Goal: Transaction & Acquisition: Purchase product/service

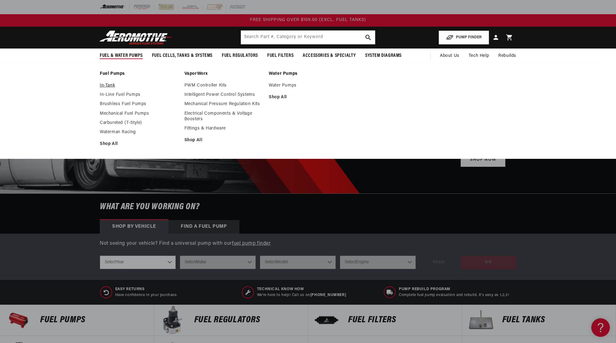
click at [105, 84] on link "In-Tank" at bounding box center [139, 86] width 78 height 6
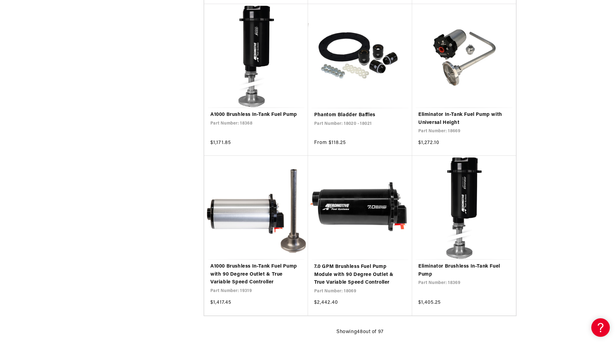
scroll to position [2635, 0]
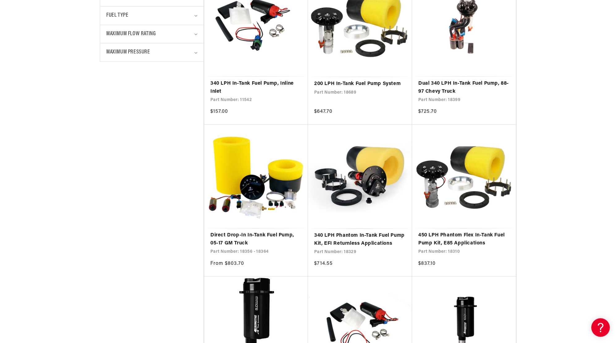
scroll to position [202, 0]
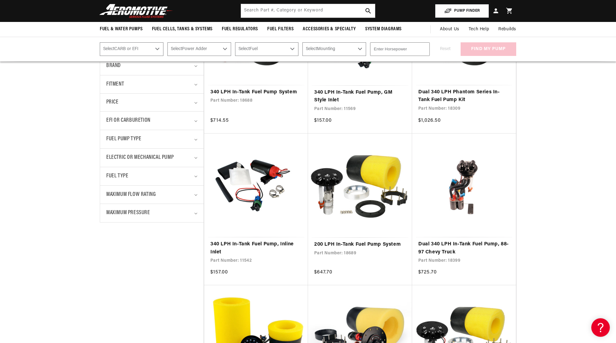
click at [466, 8] on button "PUMP FINDER" at bounding box center [462, 11] width 54 height 14
click at [450, 9] on button "PUMP FINDER" at bounding box center [462, 11] width 54 height 14
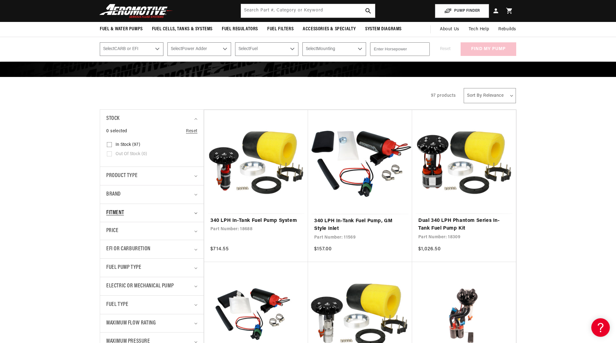
click at [197, 212] on summary "Fitment" at bounding box center [151, 213] width 91 height 18
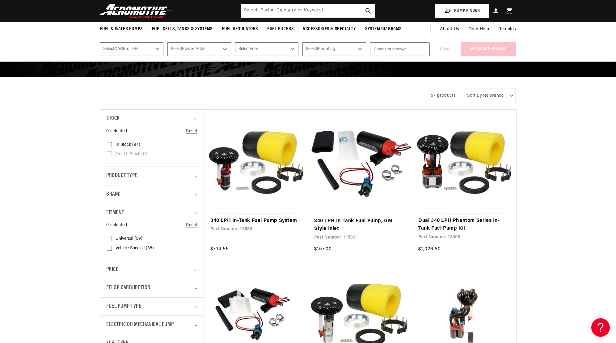
click at [111, 247] on input "Vehicle Specific (38) Vehicle Specific (38 products)" at bounding box center [109, 249] width 5 height 5
checkbox input "true"
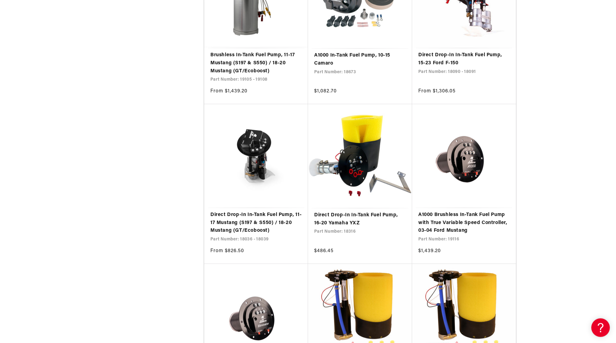
scroll to position [1005, 0]
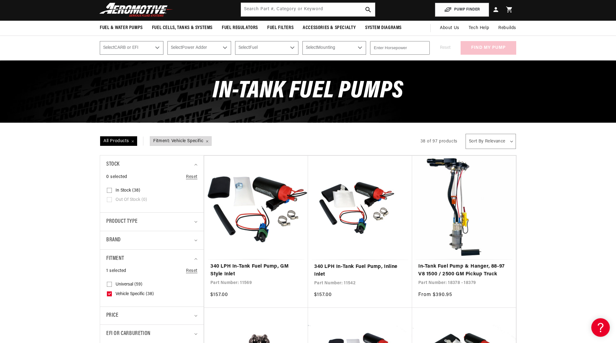
scroll to position [156, 0]
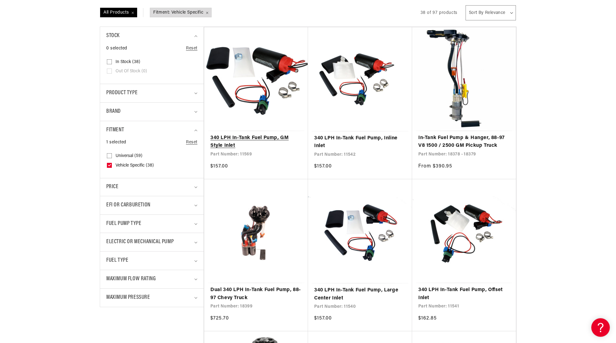
click at [246, 136] on link "340 LPH In-Tank Fuel Pump, GM Style Inlet" at bounding box center [255, 142] width 91 height 16
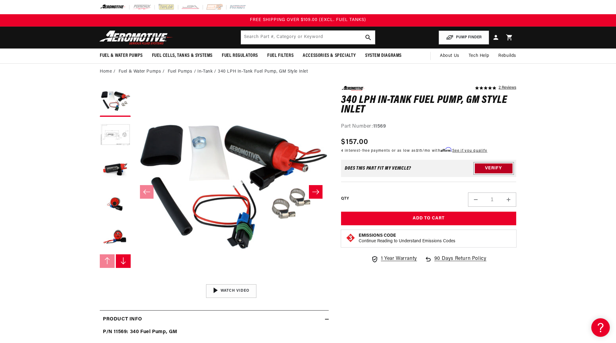
click at [491, 170] on button "Verify" at bounding box center [494, 168] width 38 height 10
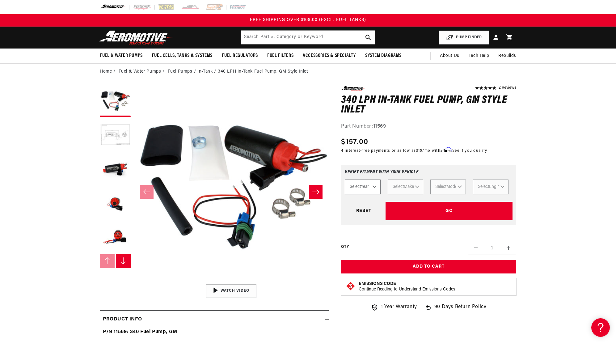
click at [345, 180] on select "Select Year [DATE] 2022 2021 2020 2019 2018 2017 2016 2015 2014 2013 2012 2011 …" at bounding box center [363, 187] width 36 height 15
select select "2002"
click option "2002" at bounding box center [0, 0] width 0 height 0
select select "2002"
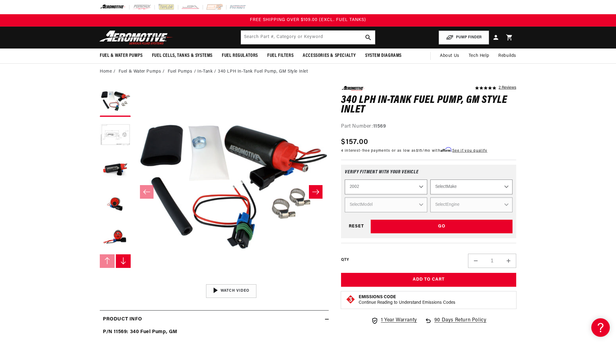
click at [430, 180] on select "Select Make Chevrolet Ford GMC Honda Jeep [GEOGRAPHIC_DATA] Mazda [GEOGRAPHIC_D…" at bounding box center [471, 187] width 82 height 15
select select "Chevrolet"
click option "Chevrolet" at bounding box center [0, 0] width 0 height 0
select select "Chevrolet"
click at [345, 197] on select "Select Model [GEOGRAPHIC_DATA] Corvette Silverado 1500 Silverado 2500 Silverado…" at bounding box center [386, 204] width 82 height 15
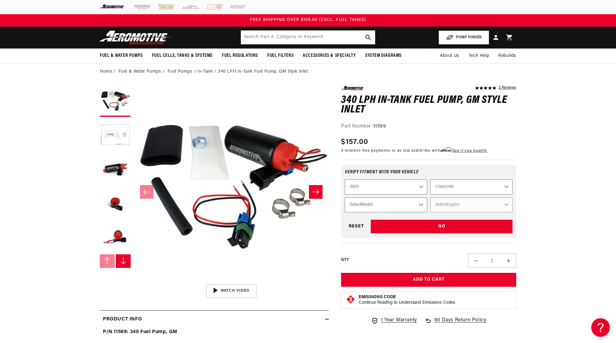
select select "Camaro"
click option "Camaro" at bounding box center [0, 0] width 0 height 0
select select "Camaro"
click at [430, 197] on select "Select Engine 3.8L 5.7L" at bounding box center [471, 204] width 82 height 15
select select "5.7L"
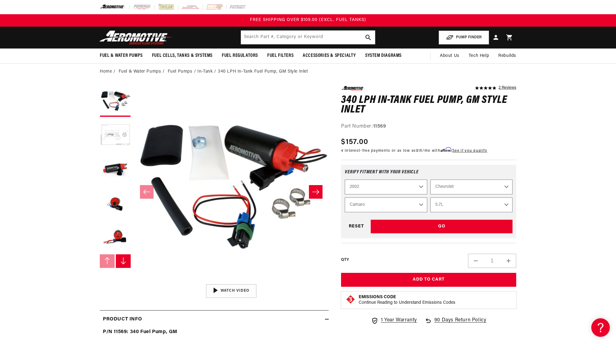
click option "5.7L" at bounding box center [0, 0] width 0 height 0
select select "Engine"
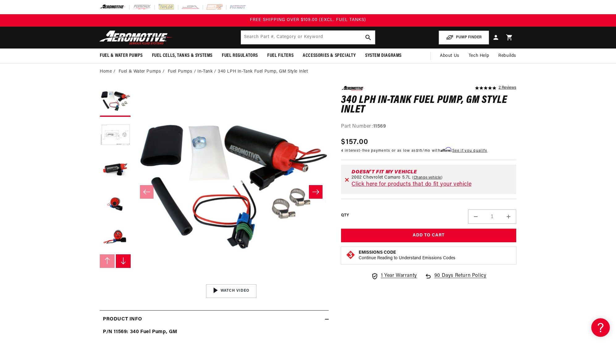
click at [412, 185] on link "Click here for products that do fit your vehicle" at bounding box center [412, 185] width 120 height 6
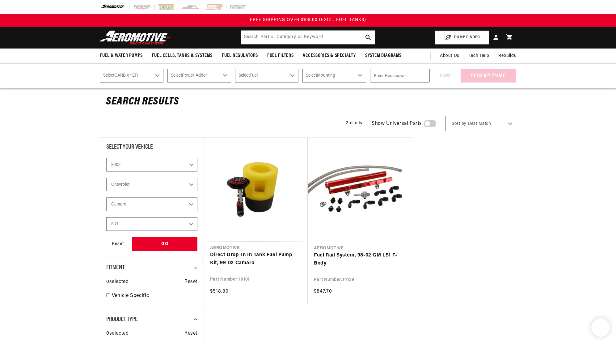
select select "2002"
select select "5.7L"
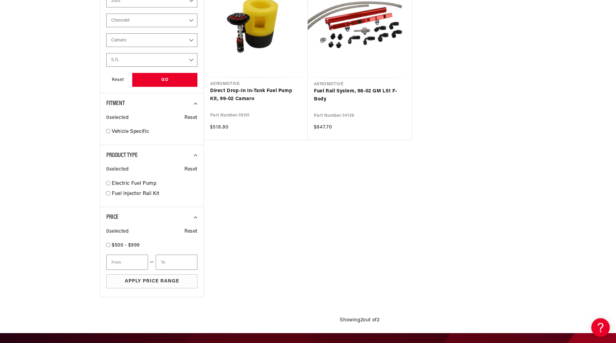
scroll to position [193, 0]
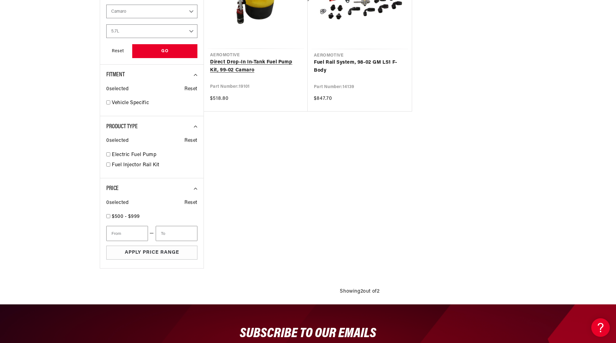
click at [233, 62] on link "Direct Drop-In In-Tank Fuel Pump Kit, 99-02 Camaro" at bounding box center [255, 66] width 91 height 16
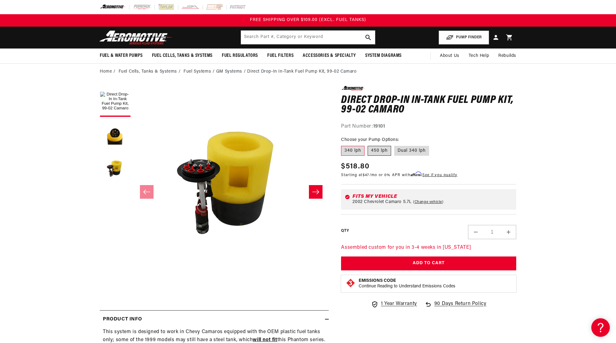
click at [378, 151] on label "450 lph" at bounding box center [379, 151] width 23 height 10
click at [368, 145] on input "450 lph" at bounding box center [368, 145] width 0 height 0
radio input "true"
